Goal: Information Seeking & Learning: Learn about a topic

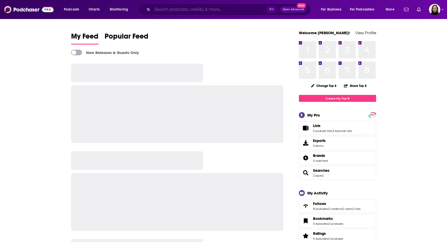
click at [188, 8] on input "Search podcasts, credits, & more..." at bounding box center [209, 9] width 114 height 8
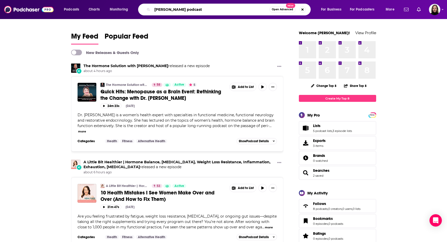
type input "[PERSON_NAME] podcast"
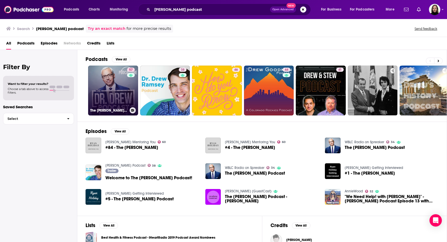
click at [108, 95] on link "57 The [PERSON_NAME] Podcast" at bounding box center [113, 91] width 50 height 50
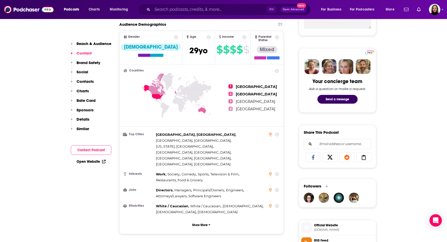
scroll to position [195, 0]
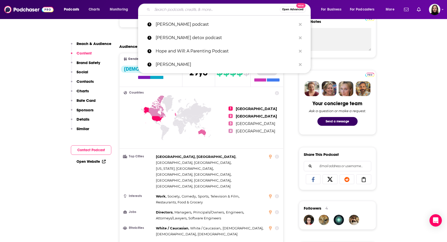
click at [169, 10] on input "Search podcasts, credits, & more..." at bounding box center [215, 9] width 127 height 8
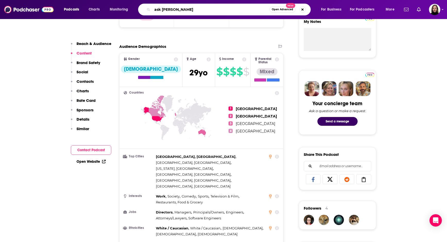
type input "ask [PERSON_NAME] podcast"
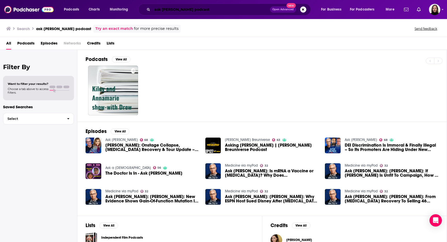
click at [190, 7] on input "ask [PERSON_NAME] podcast" at bounding box center [211, 9] width 118 height 8
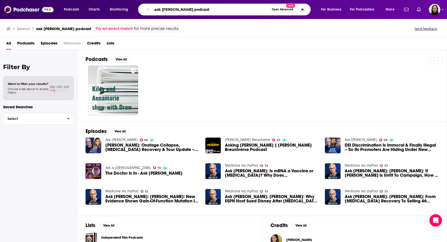
click at [198, 10] on input "ask [PERSON_NAME] podcast" at bounding box center [210, 9] width 117 height 8
type input "ask [PERSON_NAME]"
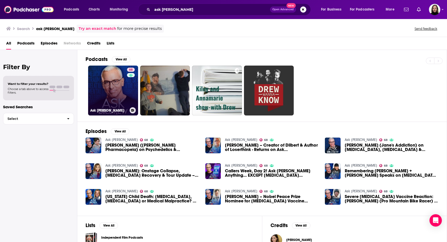
click at [113, 89] on link "68 Ask [PERSON_NAME]" at bounding box center [113, 91] width 50 height 50
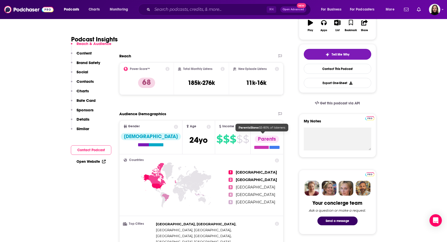
scroll to position [96, 0]
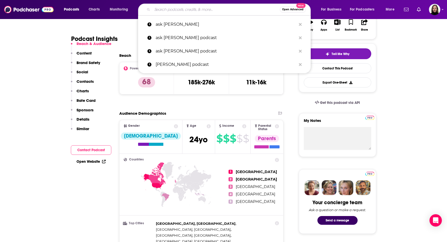
click at [178, 10] on input "Search podcasts, credits, & more..." at bounding box center [215, 9] width 127 height 8
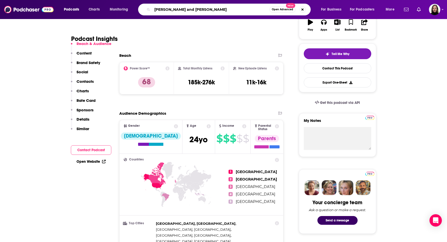
type input "[PERSON_NAME] and [PERSON_NAME]"
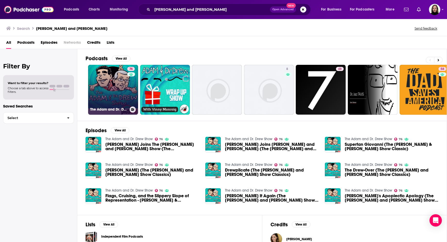
click at [109, 93] on link "76 The [PERSON_NAME] and [PERSON_NAME] Show" at bounding box center [113, 90] width 50 height 50
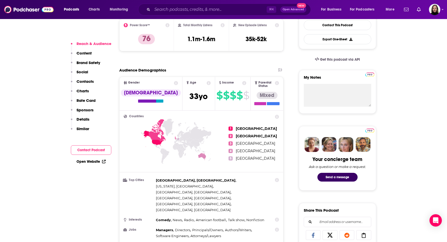
scroll to position [152, 0]
